Goal: Register for event/course

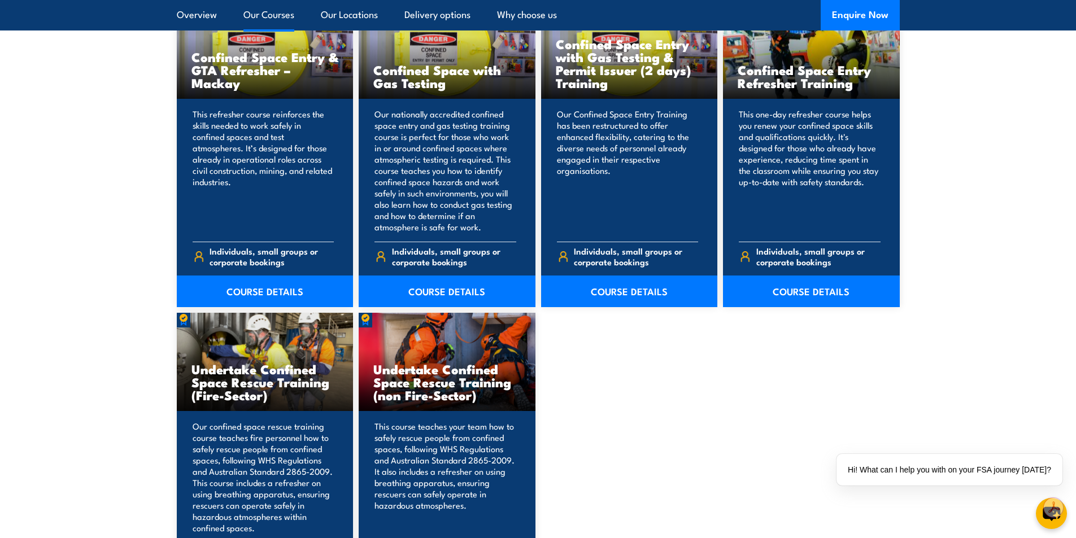
scroll to position [904, 0]
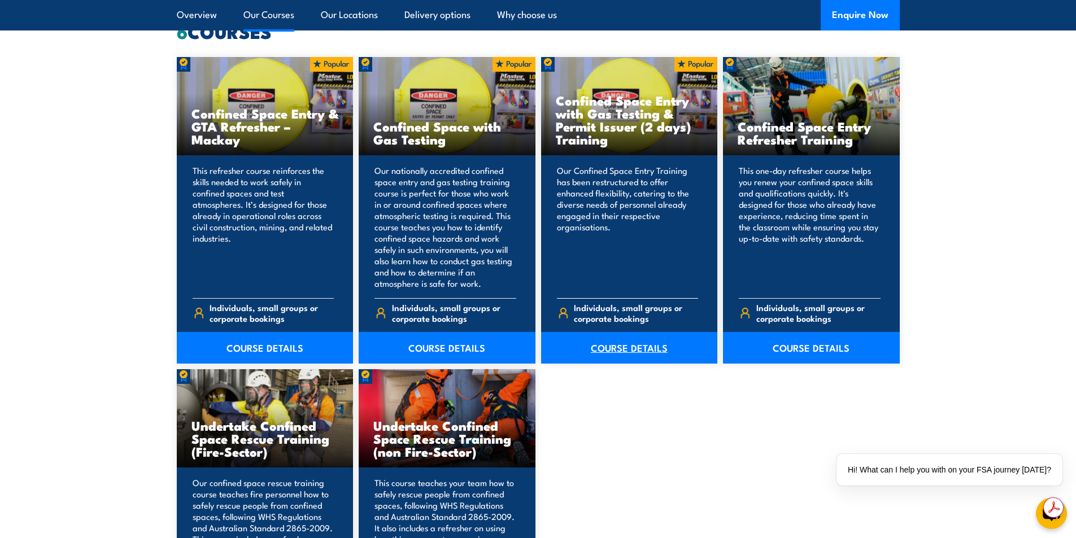
click at [624, 353] on link "COURSE DETAILS" at bounding box center [629, 348] width 177 height 32
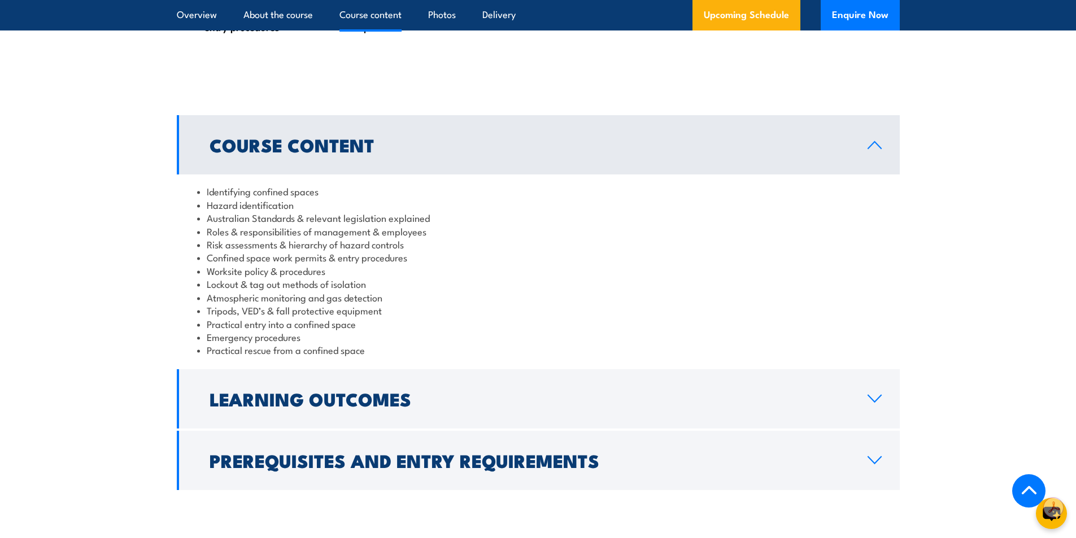
scroll to position [1073, 0]
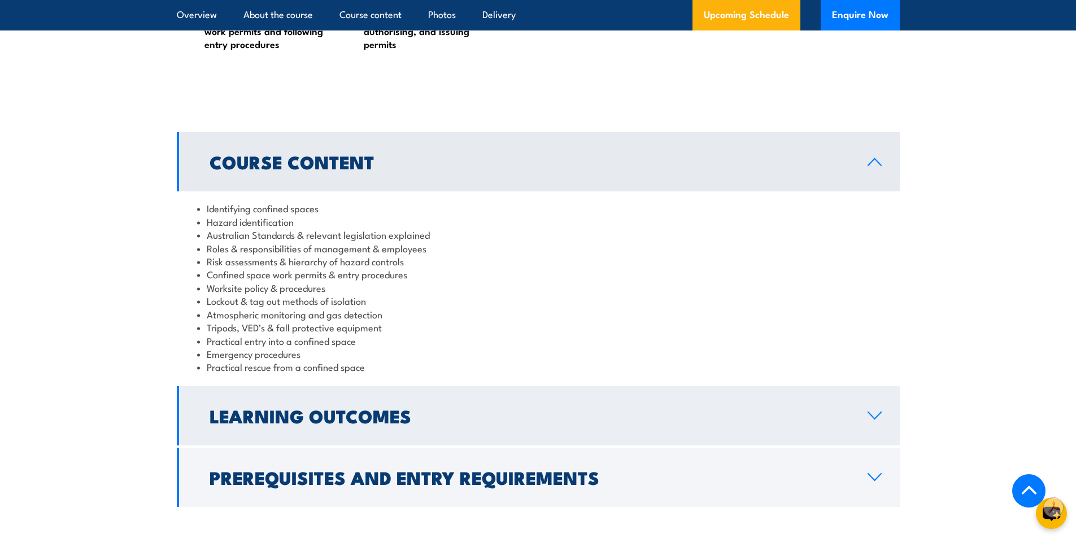
click at [556, 403] on link "Learning Outcomes" at bounding box center [538, 415] width 723 height 59
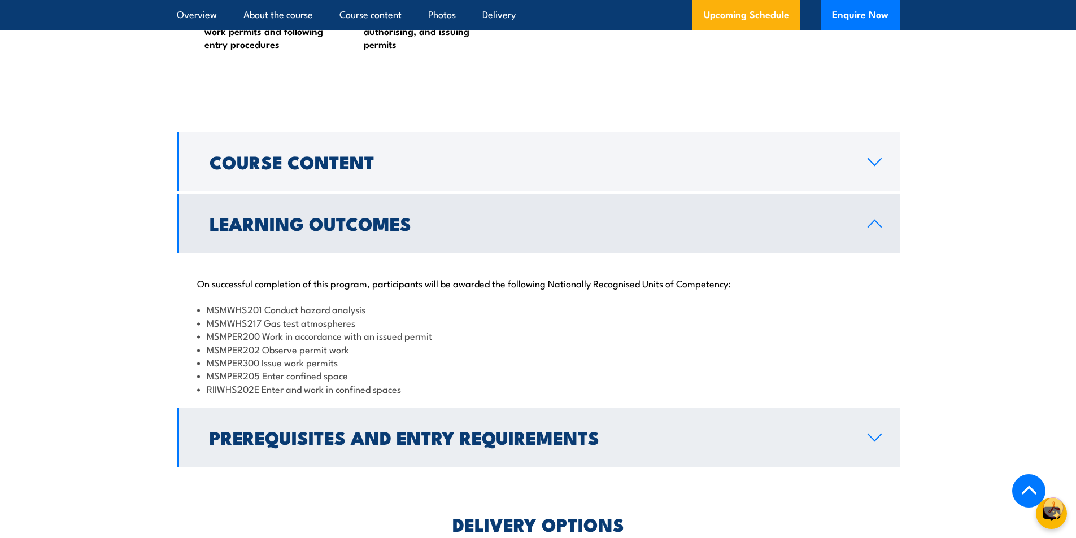
click at [535, 442] on h2 "Prerequisites and Entry Requirements" at bounding box center [530, 437] width 640 height 16
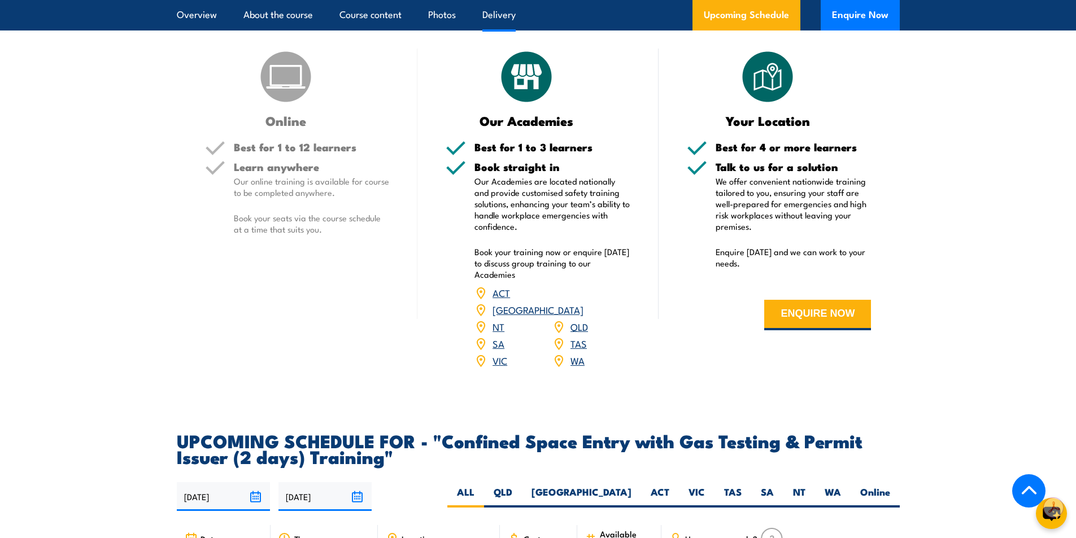
scroll to position [1582, 0]
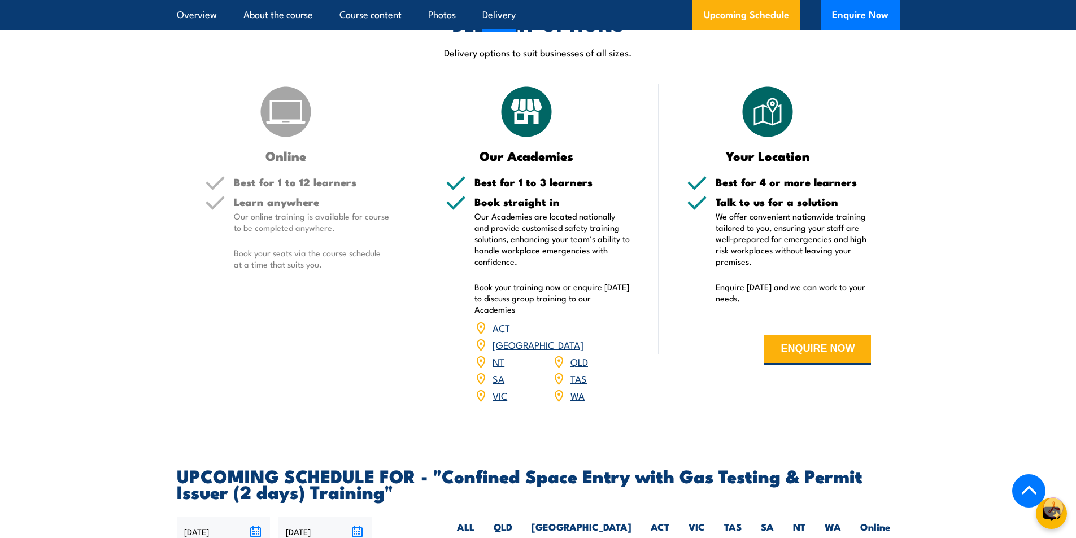
click at [583, 359] on link "QLD" at bounding box center [579, 362] width 18 height 14
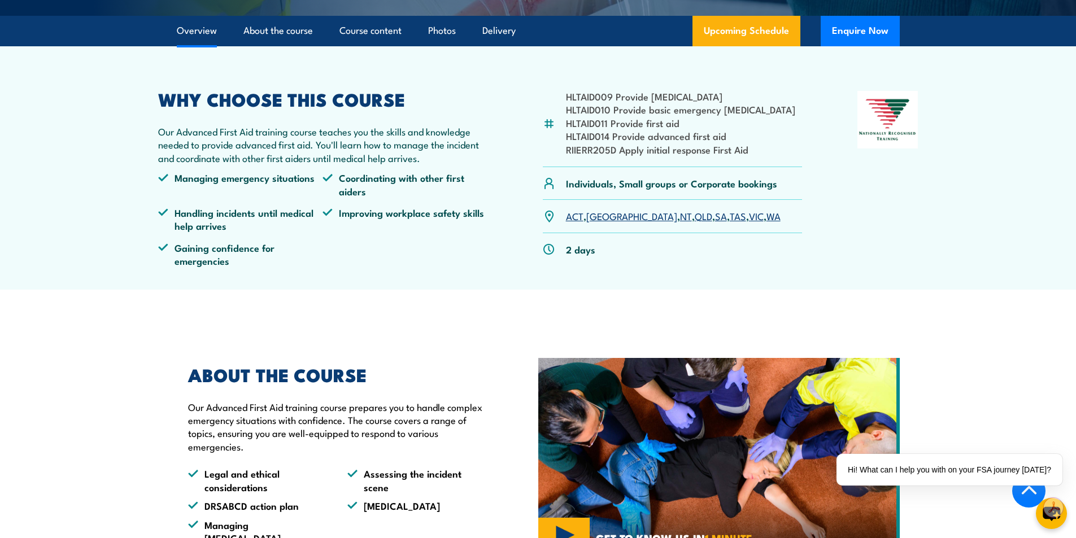
scroll to position [169, 0]
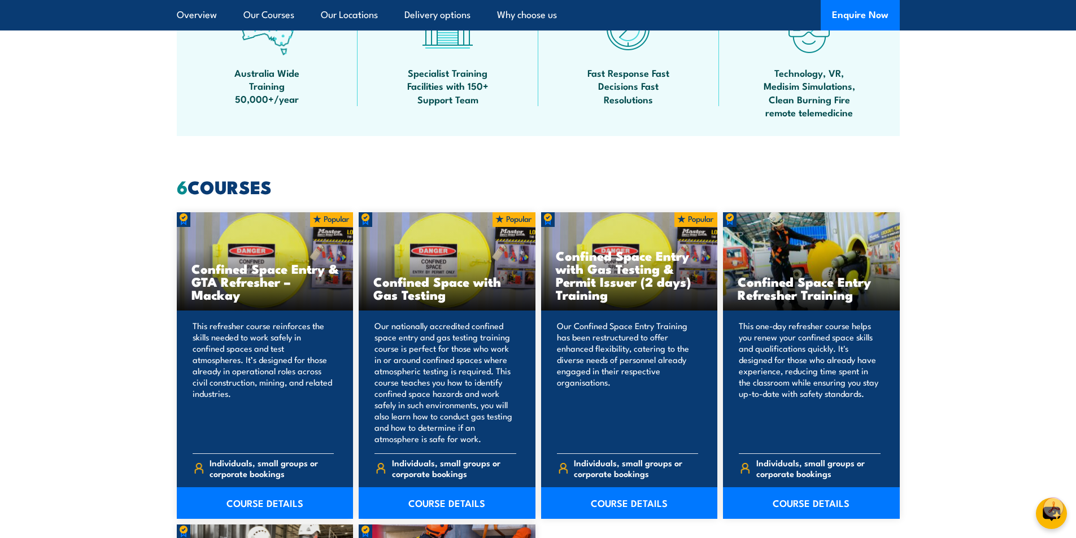
scroll to position [565, 0]
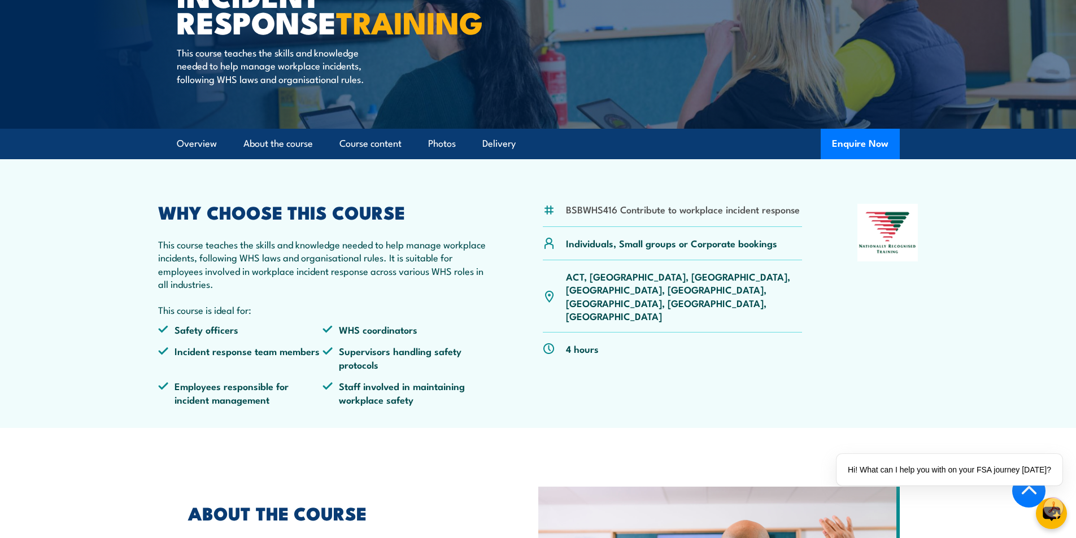
scroll to position [169, 0]
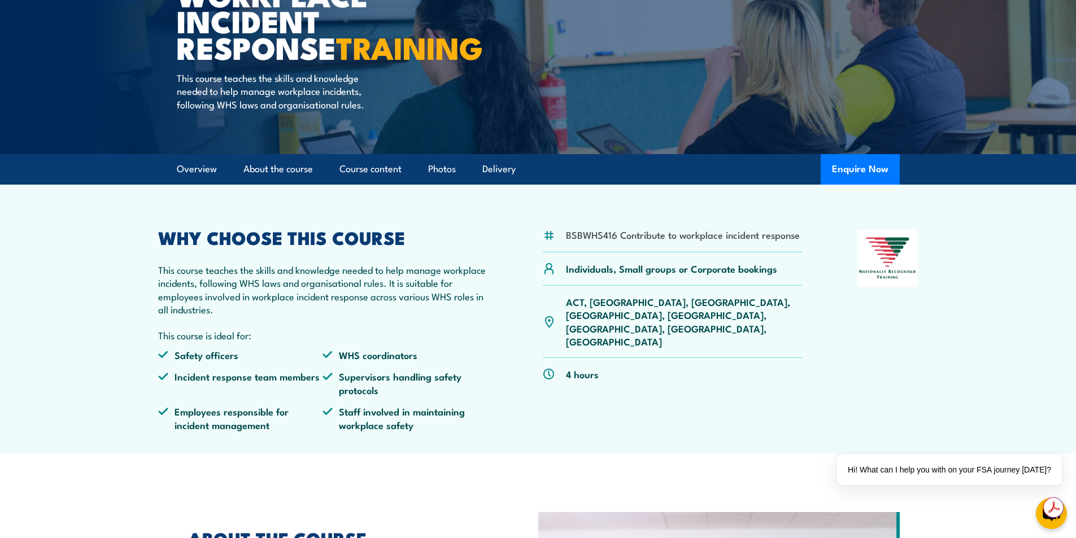
click at [948, 374] on section "BSBWHS416 Contribute to workplace incident response Individuals, Small groups o…" at bounding box center [538, 319] width 1076 height 269
